Goal: Task Accomplishment & Management: Use online tool/utility

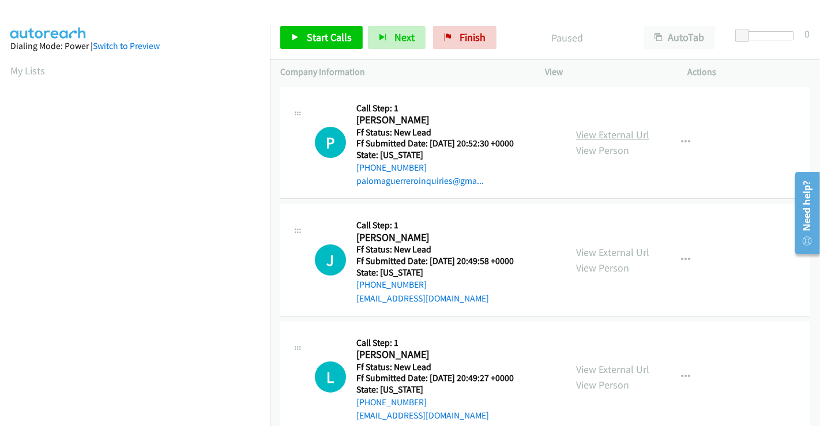
click at [595, 134] on link "View External Url" at bounding box center [612, 134] width 73 height 13
click at [595, 248] on link "View External Url" at bounding box center [612, 252] width 73 height 13
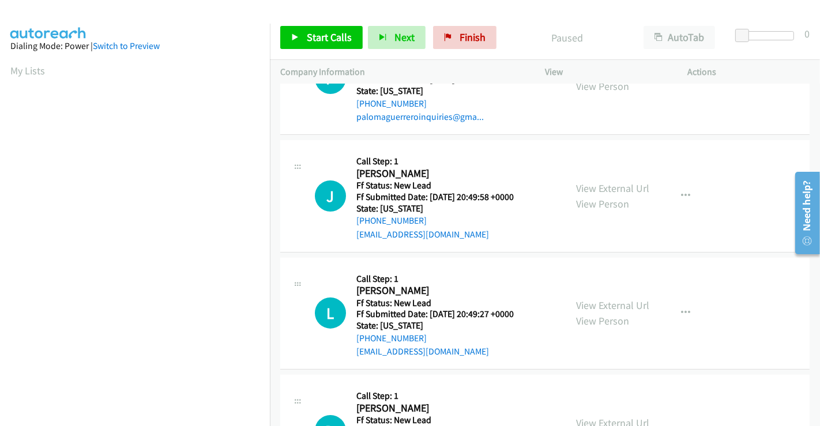
scroll to position [128, 0]
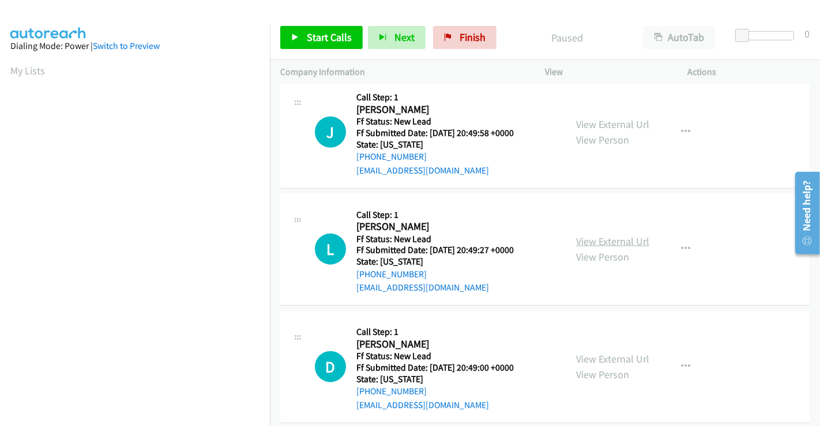
click at [606, 238] on link "View External Url" at bounding box center [612, 241] width 73 height 13
click at [600, 358] on link "View External Url" at bounding box center [612, 358] width 73 height 13
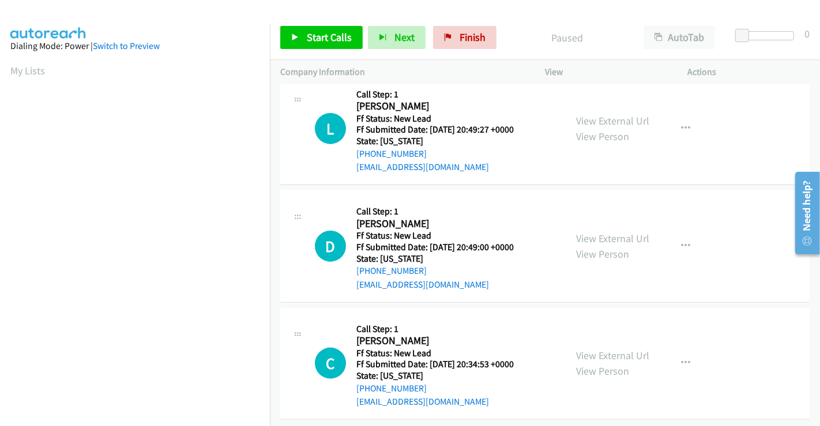
scroll to position [259, 0]
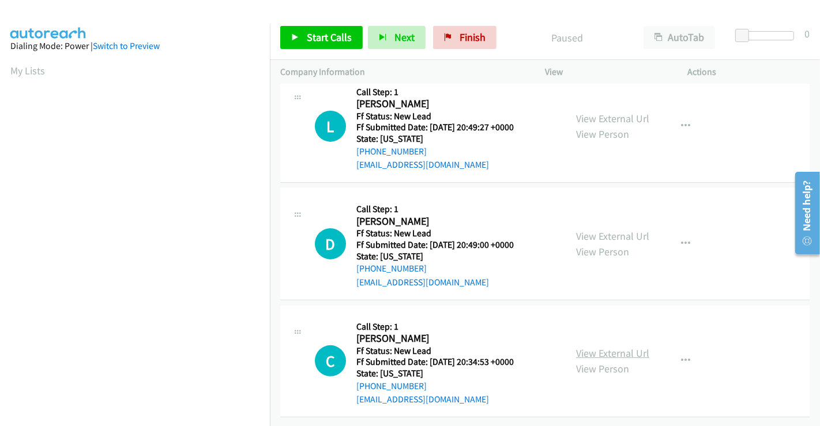
click at [612, 347] on link "View External Url" at bounding box center [612, 353] width 73 height 13
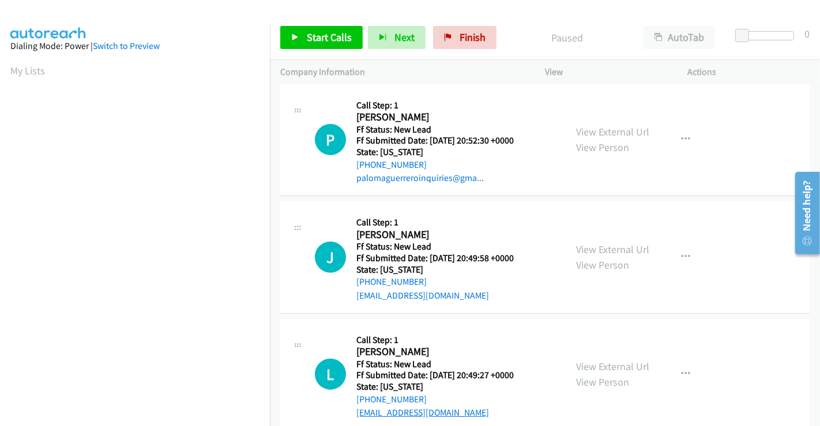
scroll to position [0, 0]
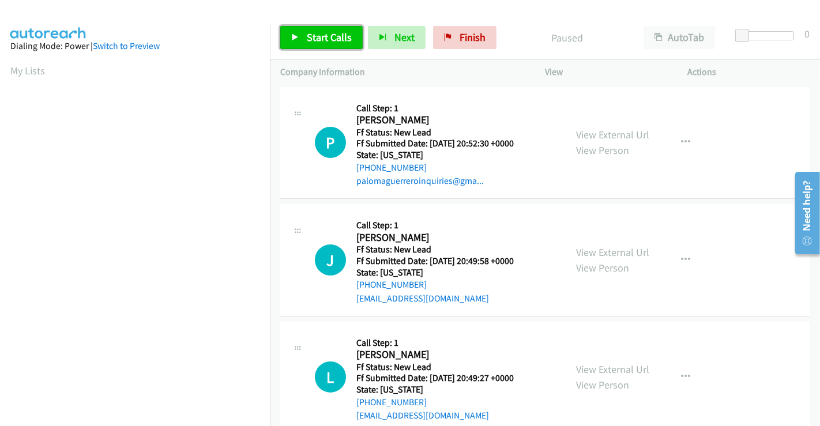
click at [336, 36] on span "Start Calls" at bounding box center [329, 37] width 45 height 13
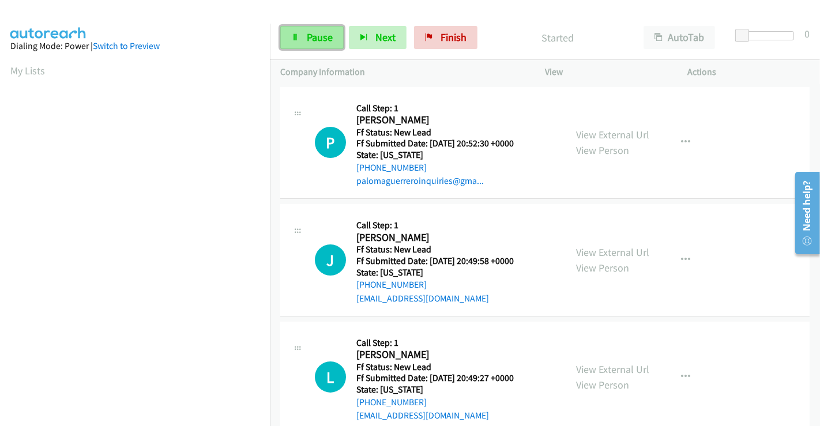
click at [309, 35] on span "Pause" at bounding box center [320, 37] width 26 height 13
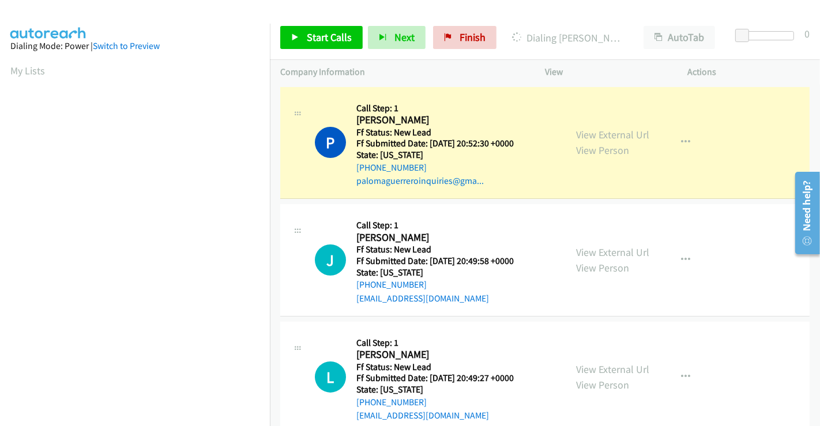
scroll to position [222, 0]
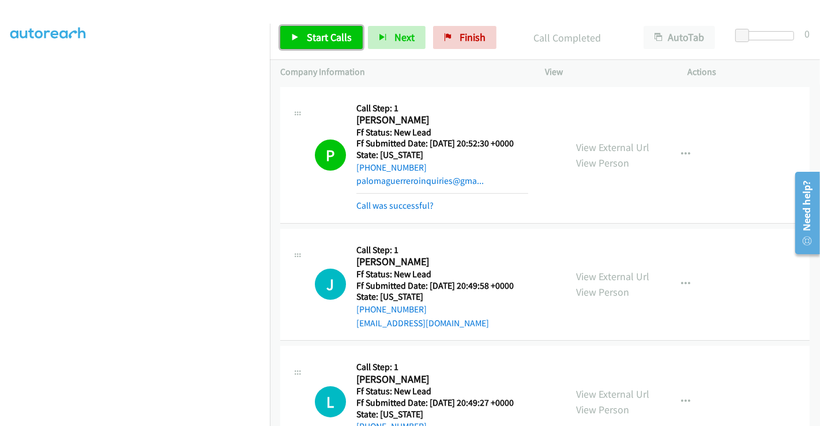
click at [333, 39] on span "Start Calls" at bounding box center [329, 37] width 45 height 13
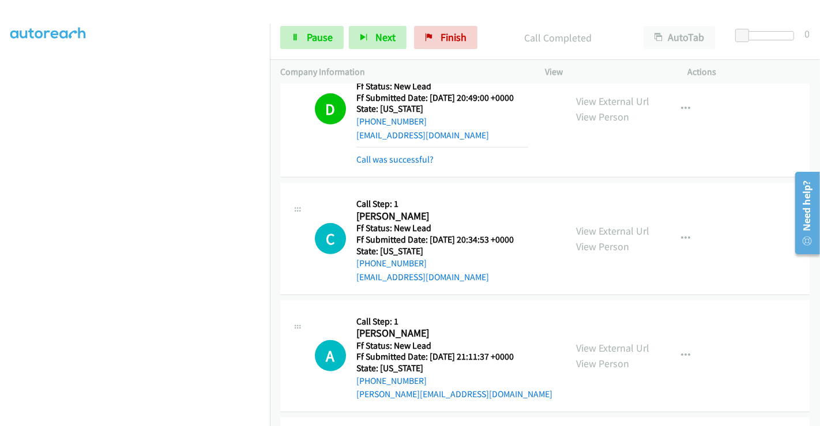
scroll to position [476, 0]
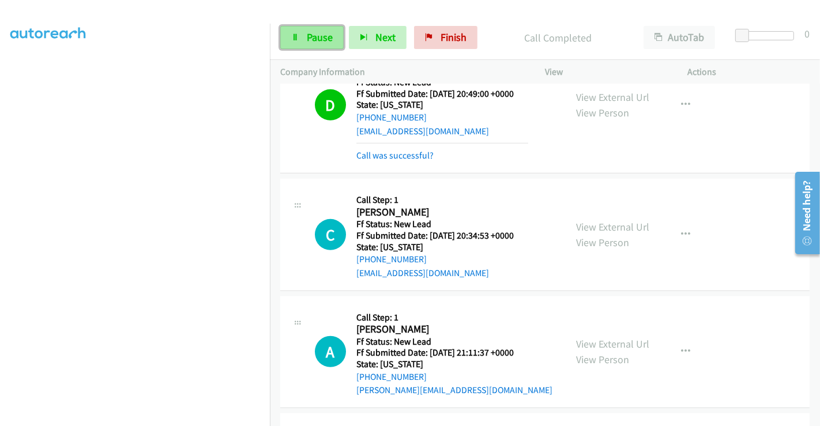
click at [295, 39] on icon at bounding box center [295, 38] width 8 height 8
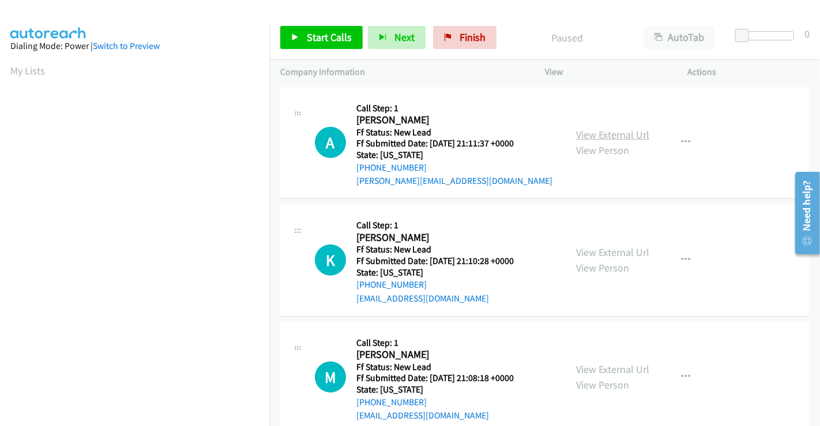
click at [594, 133] on link "View External Url" at bounding box center [612, 134] width 73 height 13
click at [601, 250] on link "View External Url" at bounding box center [612, 252] width 73 height 13
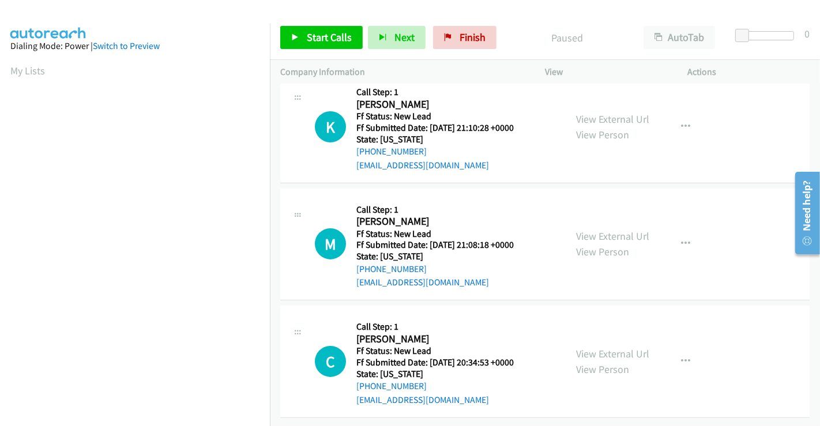
scroll to position [142, 0]
click at [612, 230] on link "View External Url" at bounding box center [612, 236] width 73 height 13
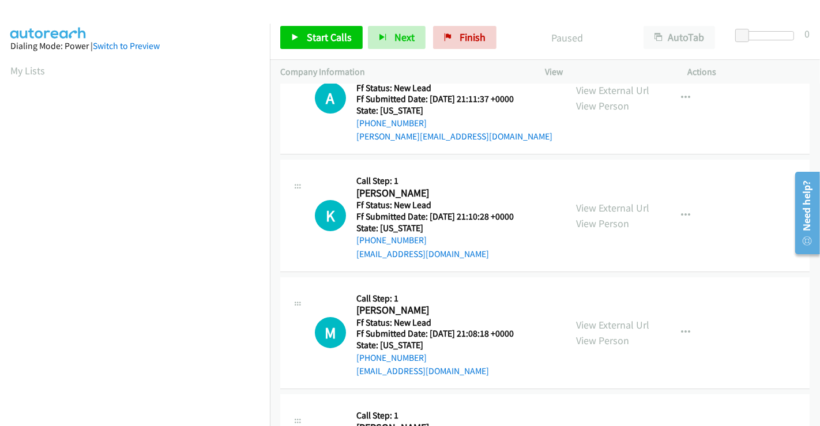
scroll to position [0, 0]
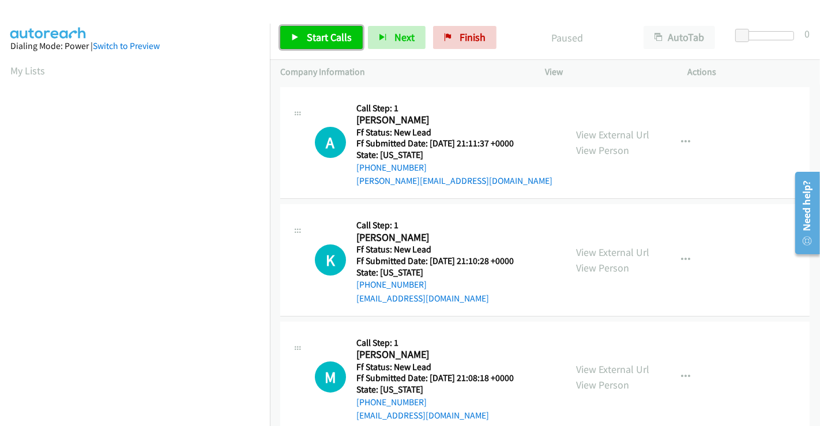
click at [325, 36] on span "Start Calls" at bounding box center [329, 37] width 45 height 13
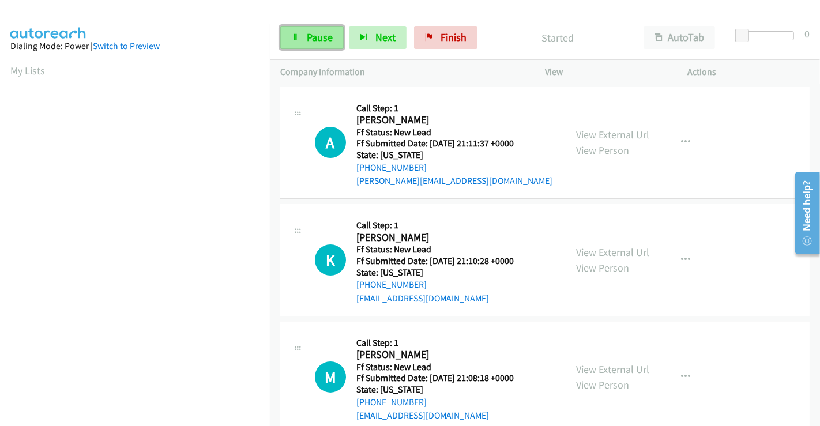
click at [312, 31] on span "Pause" at bounding box center [320, 37] width 26 height 13
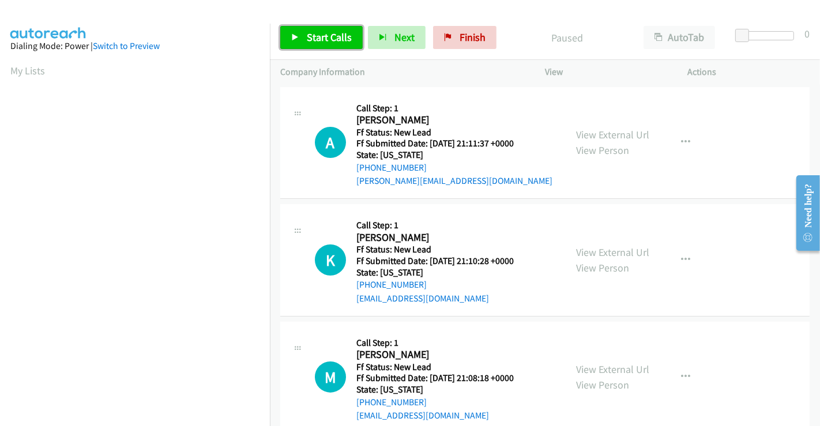
click at [326, 34] on span "Start Calls" at bounding box center [329, 37] width 45 height 13
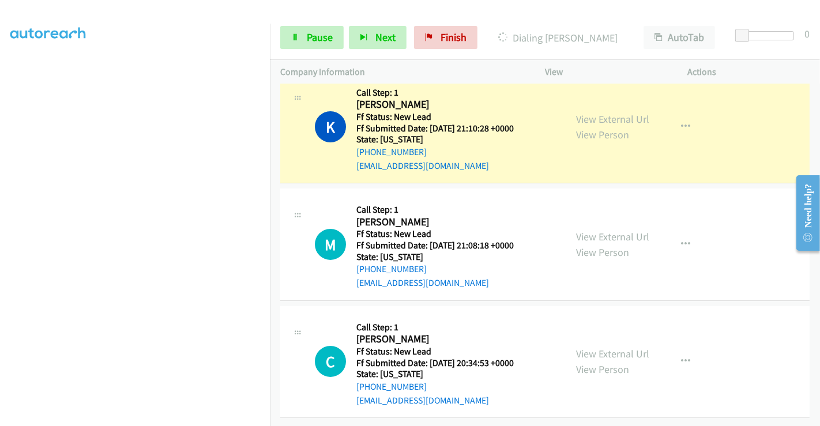
scroll to position [166, 0]
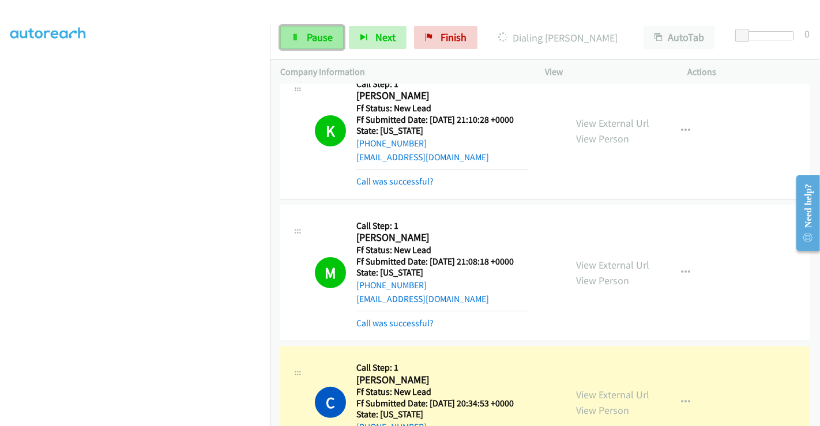
click at [300, 31] on link "Pause" at bounding box center [311, 37] width 63 height 23
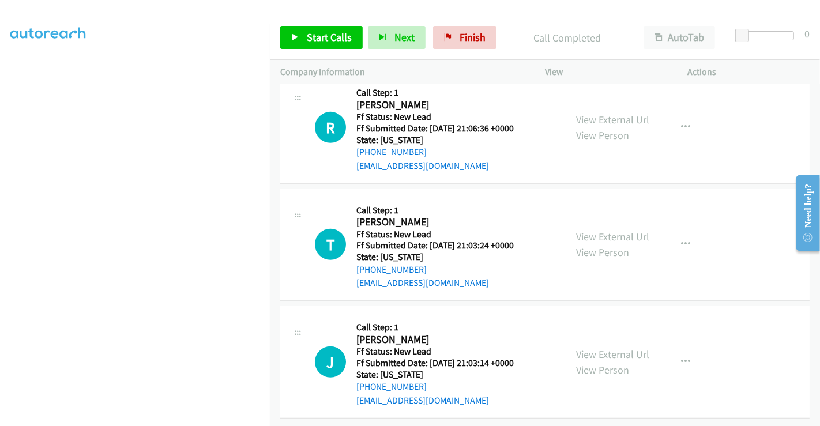
scroll to position [591, 0]
click at [612, 112] on link "View External Url" at bounding box center [612, 118] width 73 height 13
click at [601, 230] on link "View External Url" at bounding box center [612, 236] width 73 height 13
click at [610, 348] on link "View External Url" at bounding box center [612, 353] width 73 height 13
click at [308, 32] on span "Start Calls" at bounding box center [329, 37] width 45 height 13
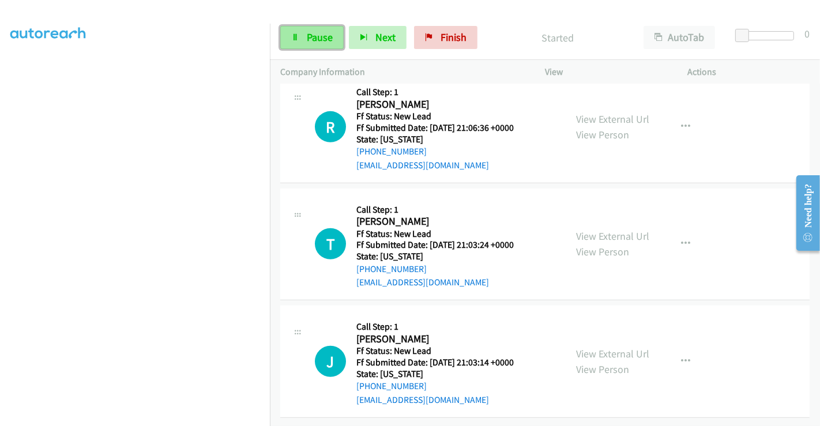
click at [313, 37] on span "Pause" at bounding box center [320, 37] width 26 height 13
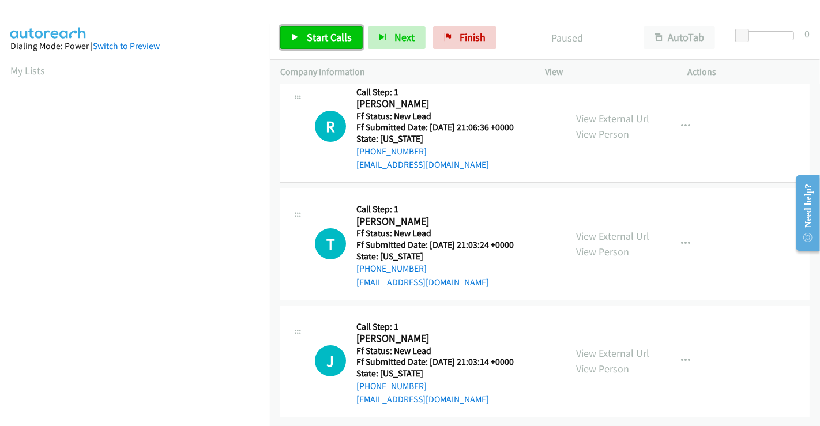
click at [329, 32] on span "Start Calls" at bounding box center [329, 37] width 45 height 13
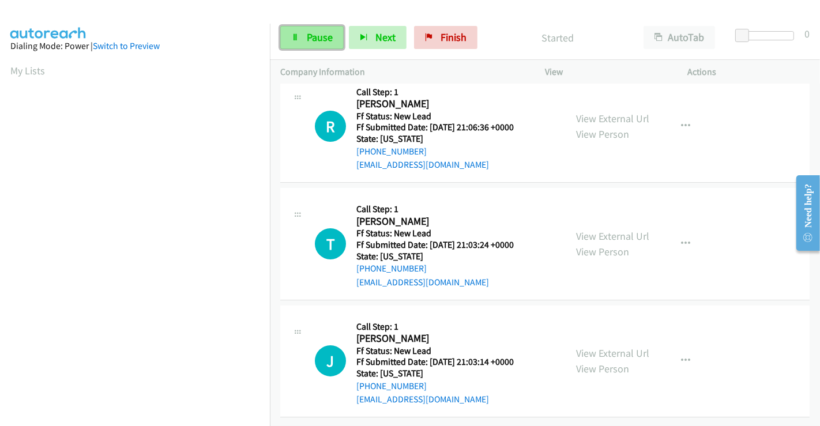
click at [322, 36] on span "Pause" at bounding box center [320, 37] width 26 height 13
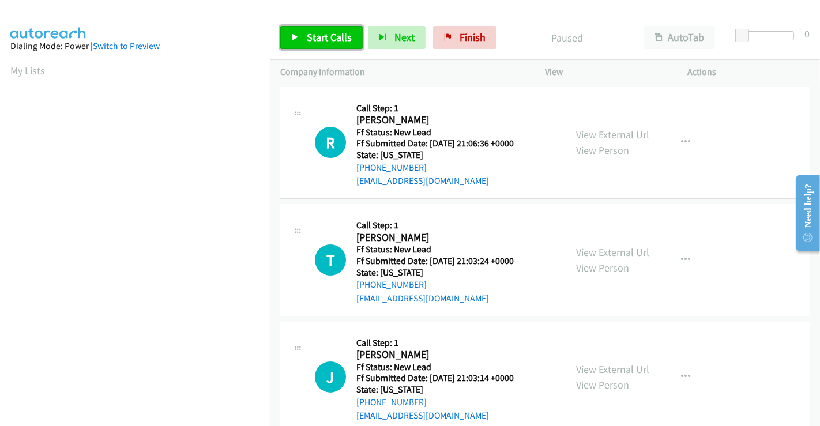
click at [313, 37] on span "Start Calls" at bounding box center [329, 37] width 45 height 13
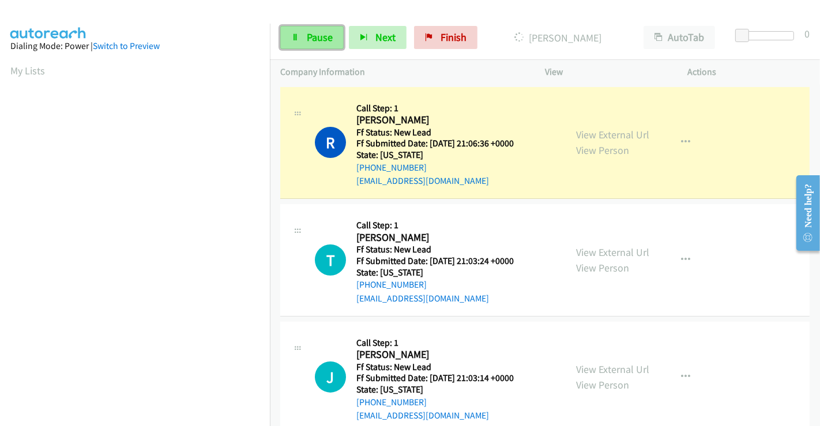
click at [313, 44] on link "Pause" at bounding box center [311, 37] width 63 height 23
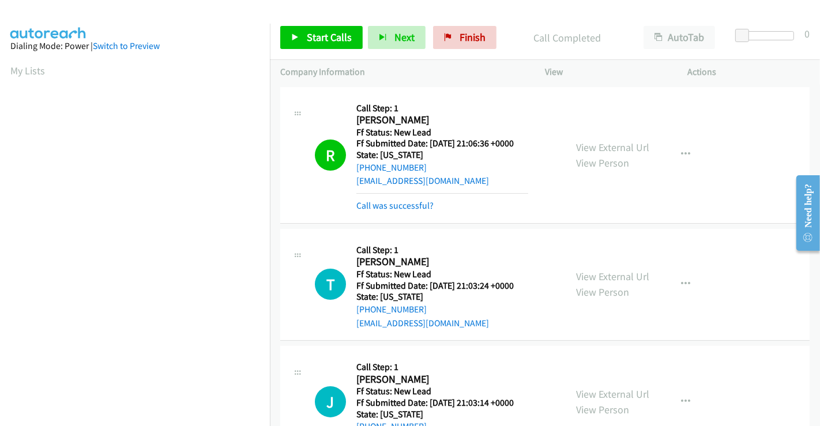
scroll to position [222, 0]
click at [320, 37] on span "Start Calls" at bounding box center [329, 37] width 45 height 13
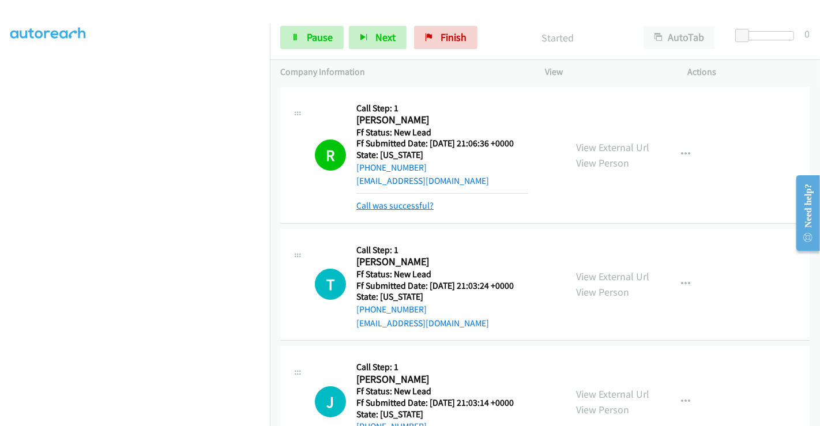
click at [402, 208] on link "Call was successful?" at bounding box center [395, 205] width 77 height 11
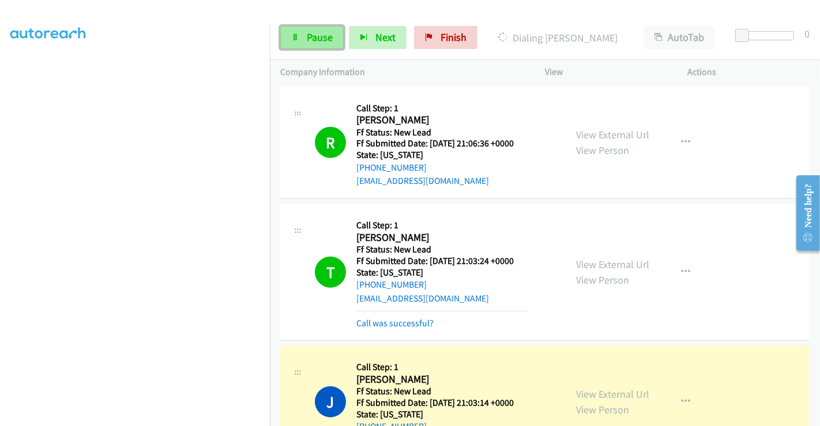
click at [299, 35] on link "Pause" at bounding box center [311, 37] width 63 height 23
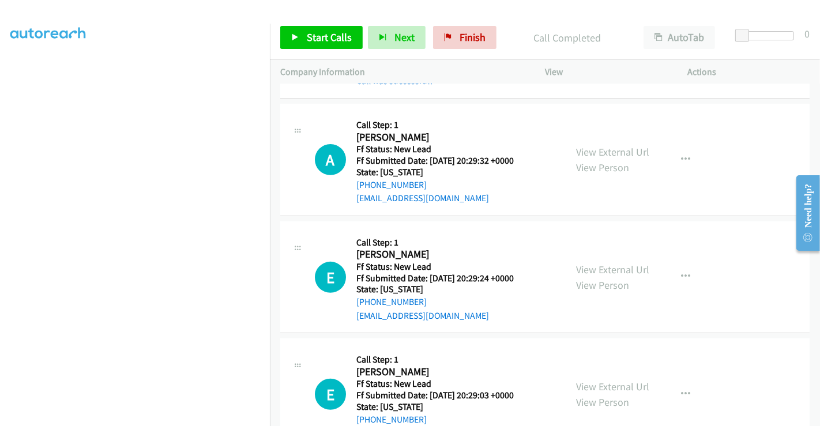
scroll to position [409, 0]
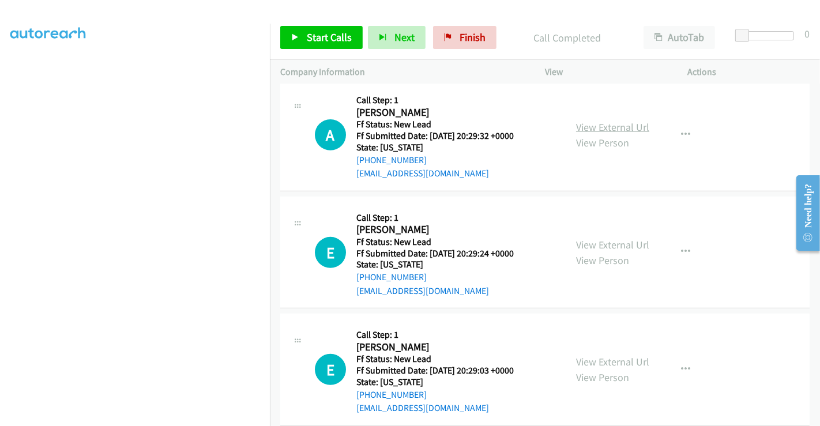
click at [608, 124] on link "View External Url" at bounding box center [612, 127] width 73 height 13
click at [599, 243] on link "View External Url" at bounding box center [612, 244] width 73 height 13
click at [604, 355] on link "View External Url" at bounding box center [612, 361] width 73 height 13
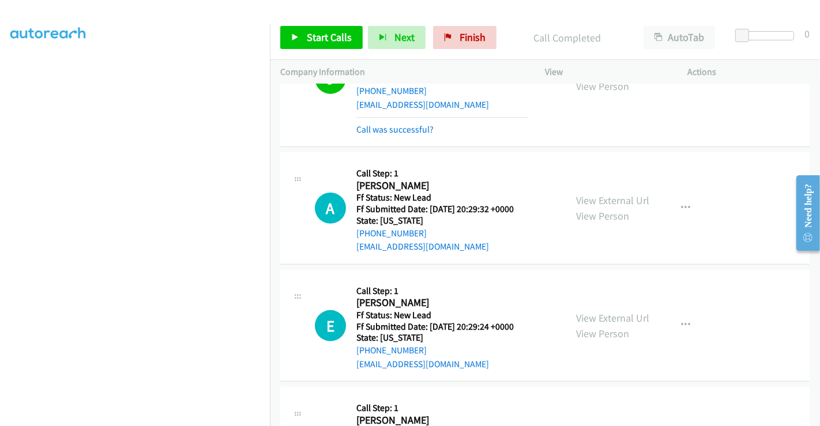
scroll to position [425, 0]
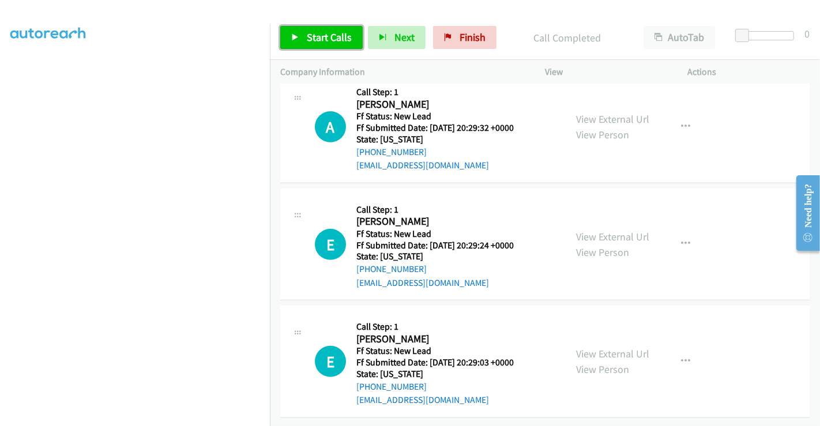
click at [327, 33] on span "Start Calls" at bounding box center [329, 37] width 45 height 13
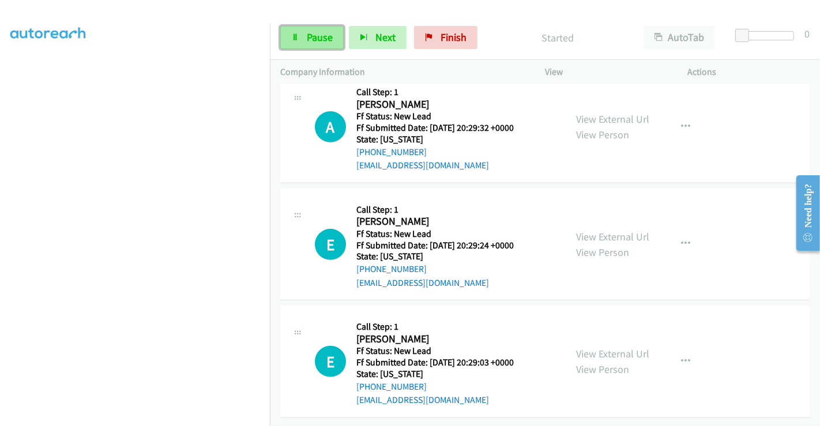
click at [312, 41] on span "Pause" at bounding box center [320, 37] width 26 height 13
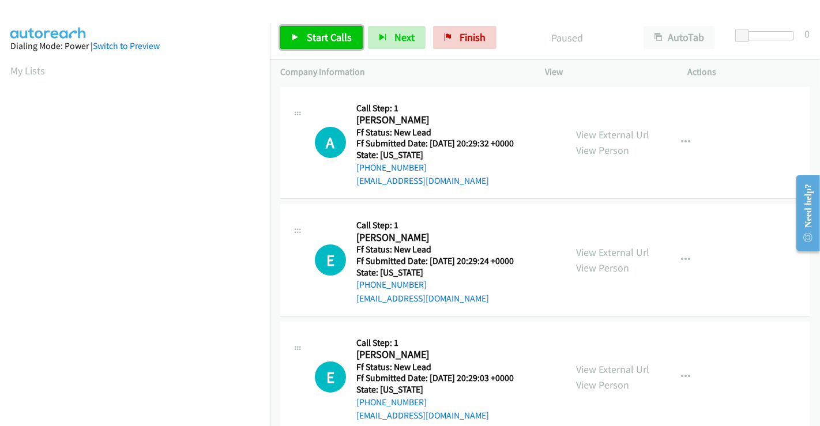
click at [314, 39] on span "Start Calls" at bounding box center [329, 37] width 45 height 13
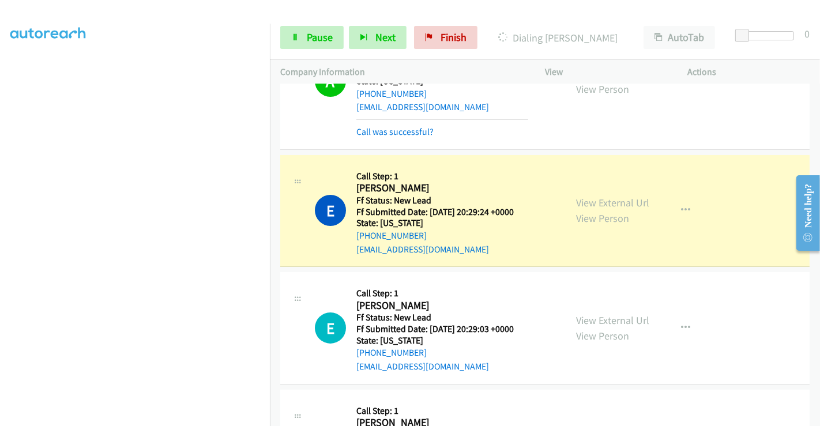
scroll to position [64, 0]
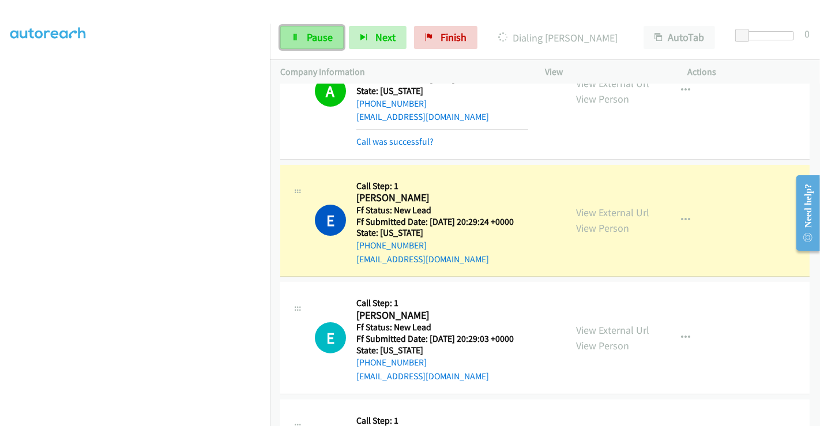
click at [316, 34] on span "Pause" at bounding box center [320, 37] width 26 height 13
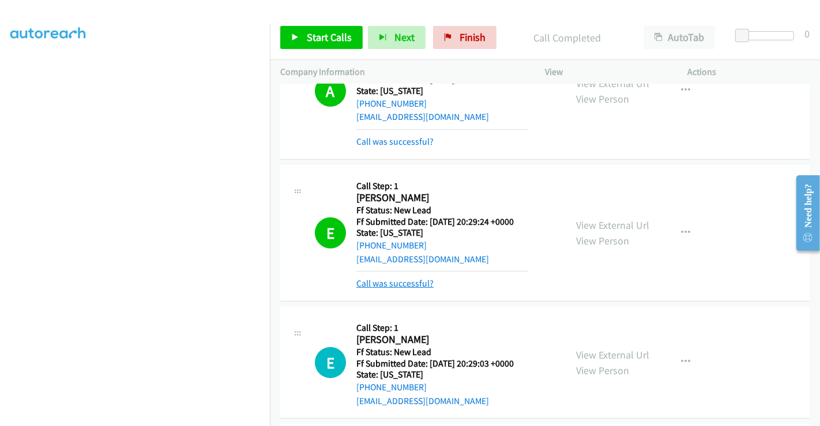
click at [400, 280] on link "Call was successful?" at bounding box center [395, 283] width 77 height 11
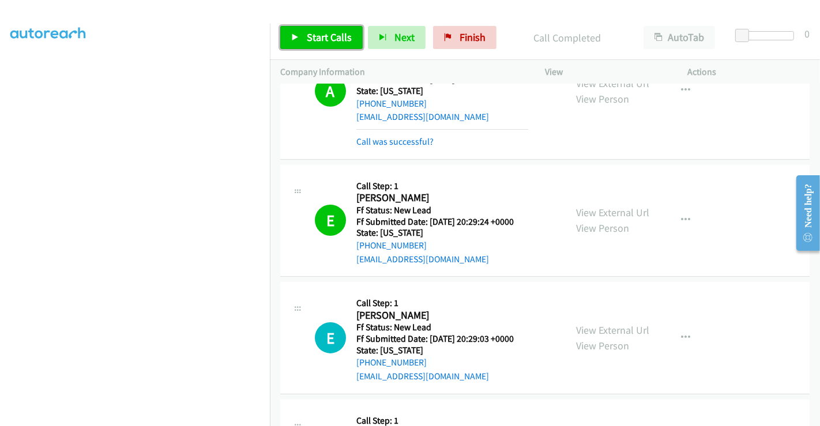
click at [324, 33] on span "Start Calls" at bounding box center [329, 37] width 45 height 13
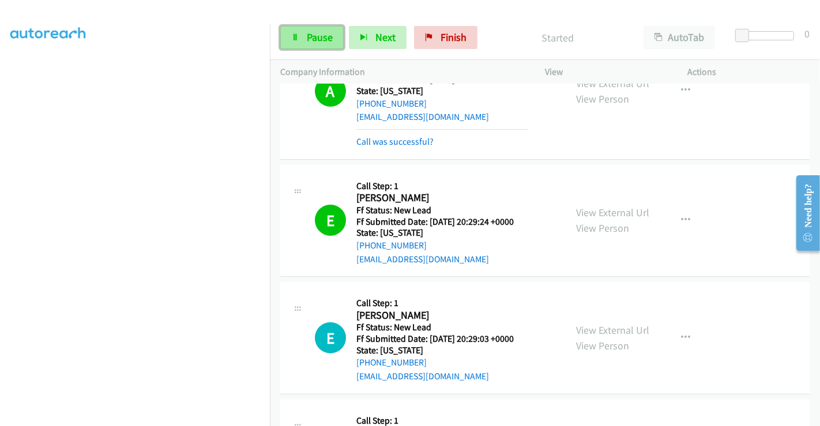
click at [312, 37] on span "Pause" at bounding box center [320, 37] width 26 height 13
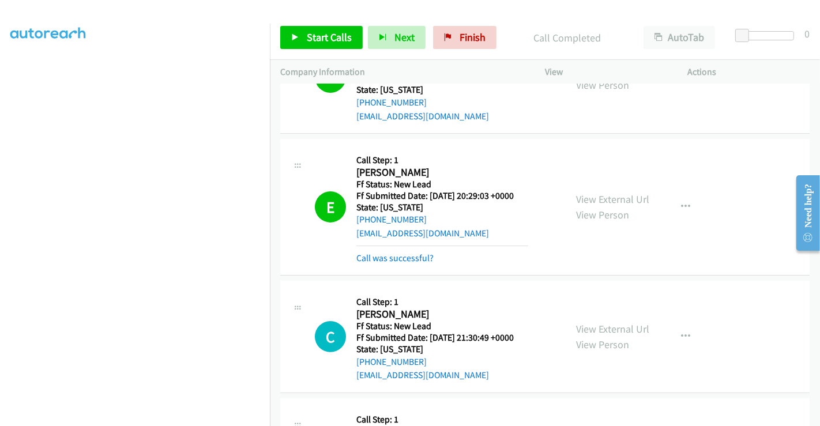
scroll to position [320, 0]
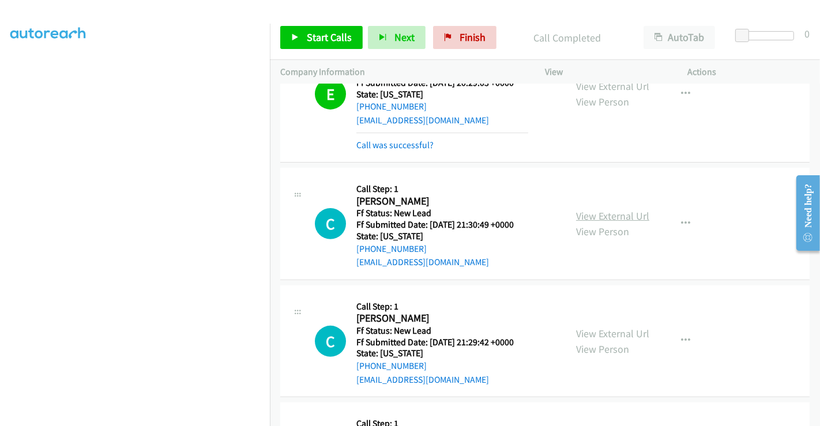
click at [605, 211] on link "View External Url" at bounding box center [612, 215] width 73 height 13
click at [602, 334] on link "View External Url" at bounding box center [612, 333] width 73 height 13
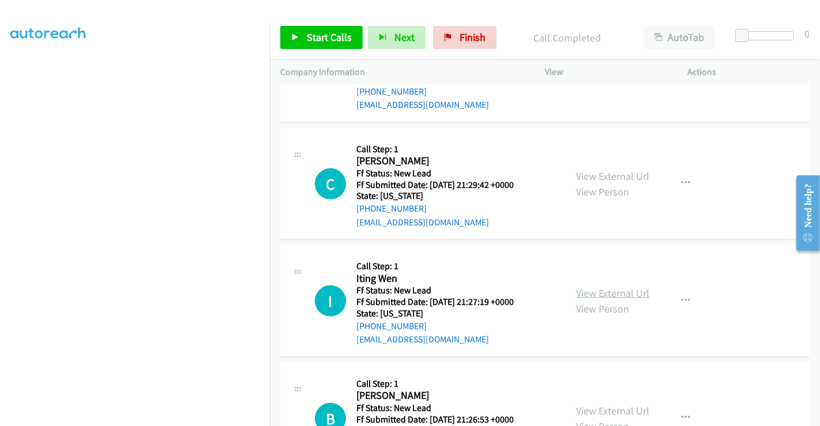
scroll to position [512, 0]
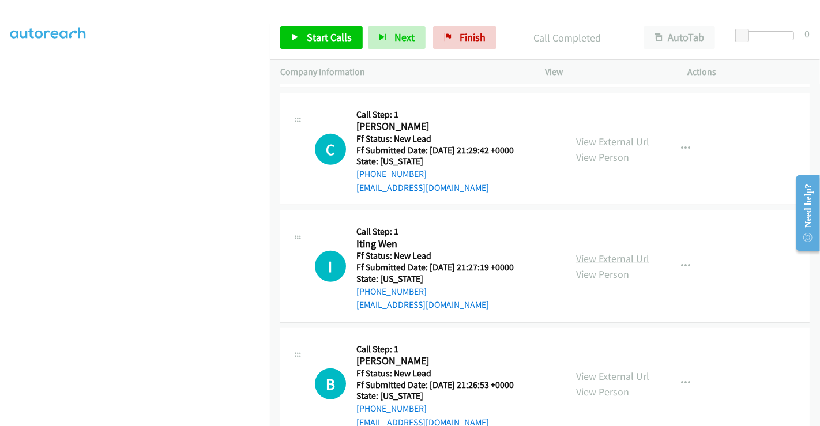
click at [602, 256] on link "View External Url" at bounding box center [612, 258] width 73 height 13
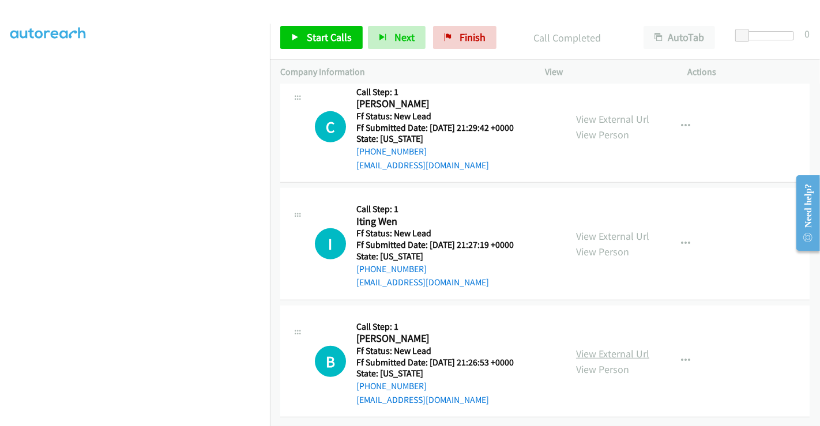
click at [609, 348] on link "View External Url" at bounding box center [612, 353] width 73 height 13
click at [313, 37] on span "Start Calls" at bounding box center [329, 37] width 45 height 13
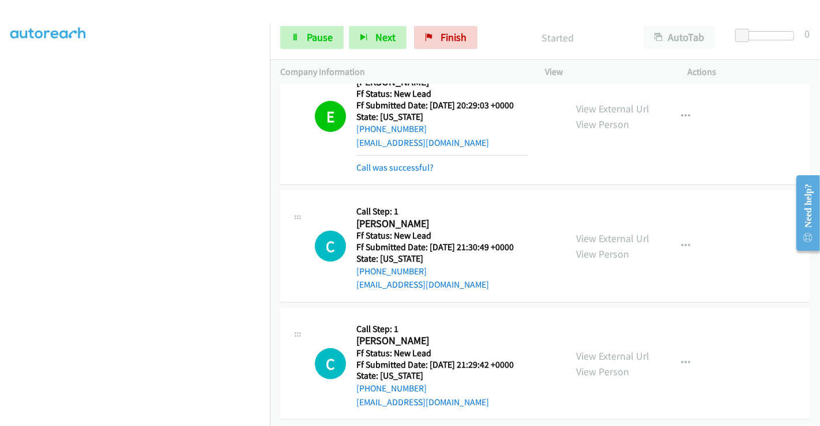
scroll to position [350, 0]
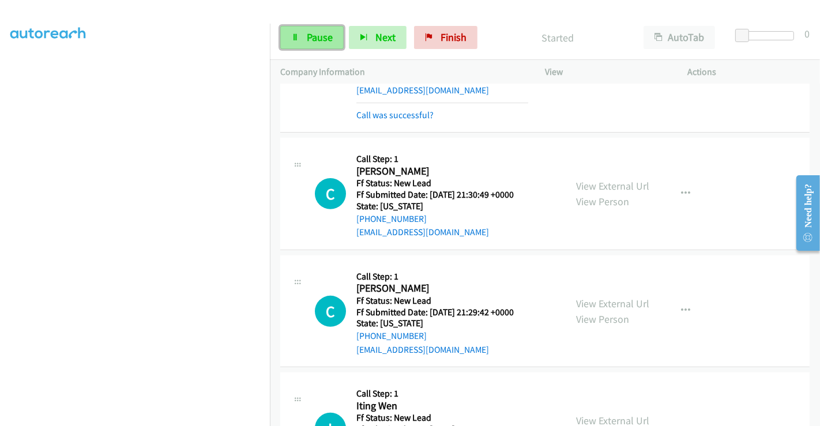
click at [304, 39] on link "Pause" at bounding box center [311, 37] width 63 height 23
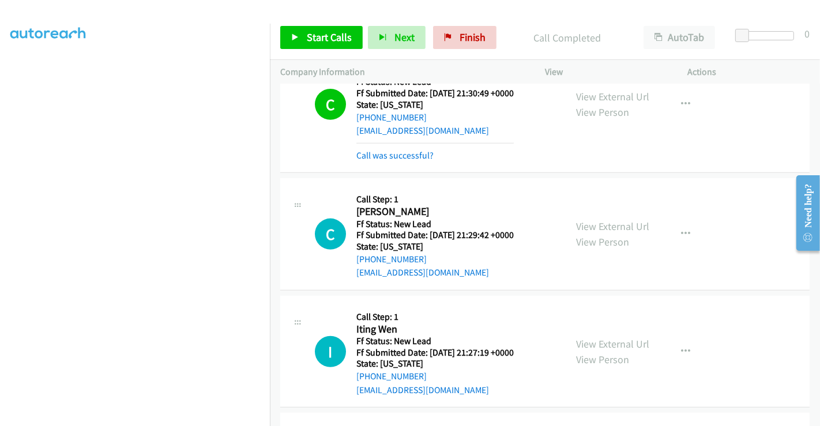
scroll to position [478, 0]
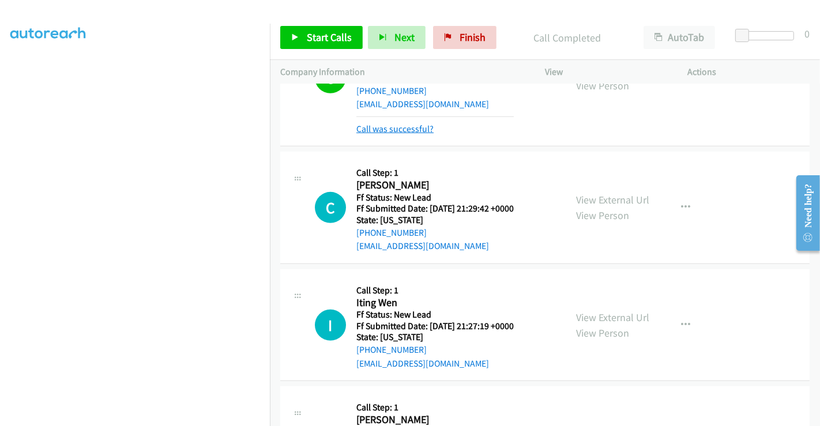
click at [391, 123] on link "Call was successful?" at bounding box center [395, 128] width 77 height 11
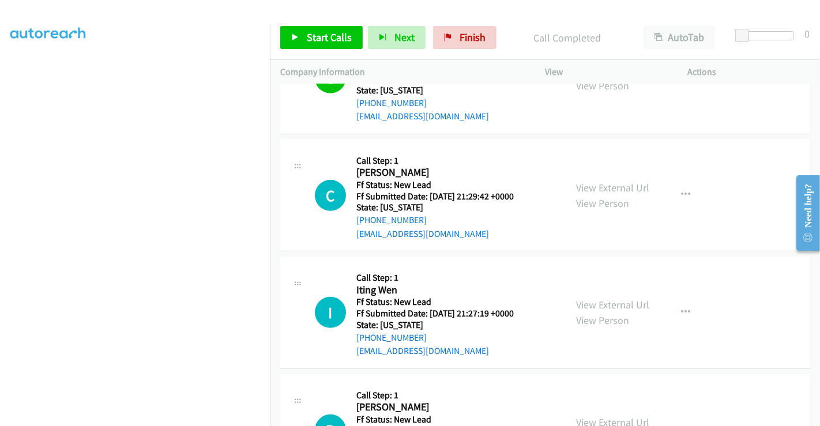
click at [392, 128] on div "C Callback Scheduled Call Step: 1 Carey Pickard America/New_York Ff Status: New…" at bounding box center [545, 78] width 530 height 112
click at [309, 33] on span "Start Calls" at bounding box center [329, 37] width 45 height 13
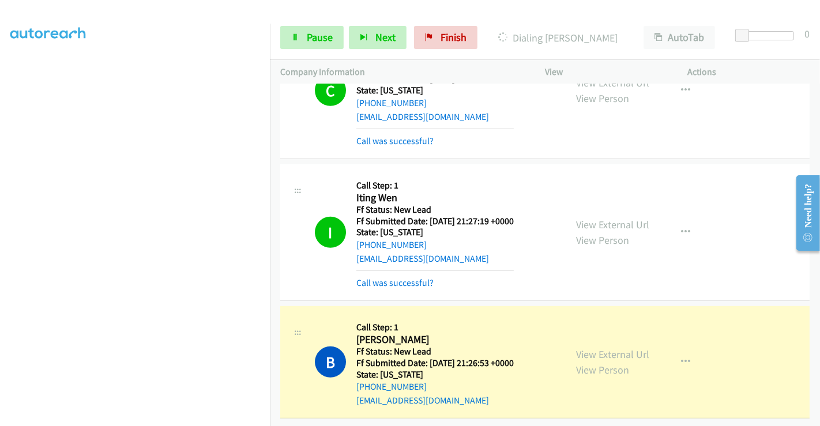
scroll to position [591, 0]
click at [311, 37] on span "Pause" at bounding box center [320, 37] width 26 height 13
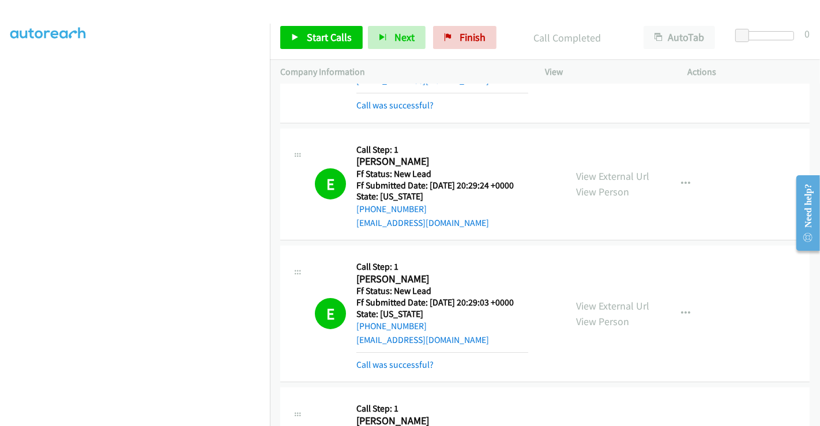
scroll to position [0, 0]
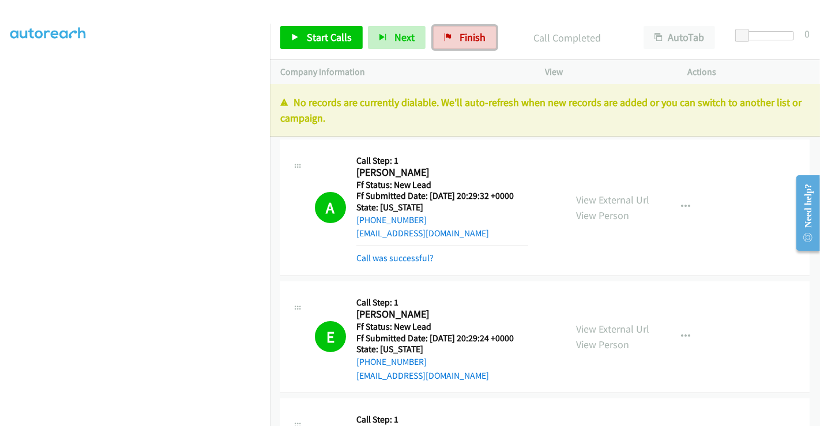
drag, startPoint x: 464, startPoint y: 33, endPoint x: 815, endPoint y: 47, distance: 351.0
click at [464, 32] on span "Finish" at bounding box center [473, 37] width 26 height 13
